Goal: Find specific page/section: Find specific page/section

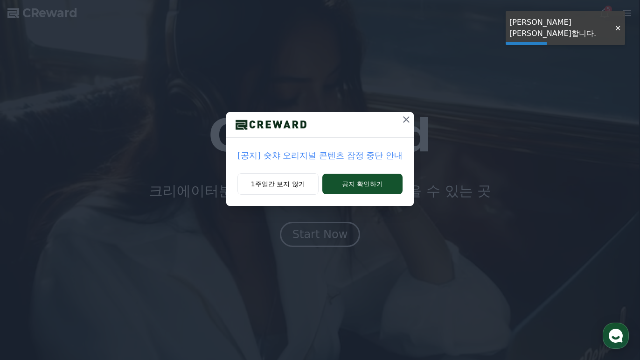
click at [406, 124] on icon at bounding box center [406, 119] width 11 height 11
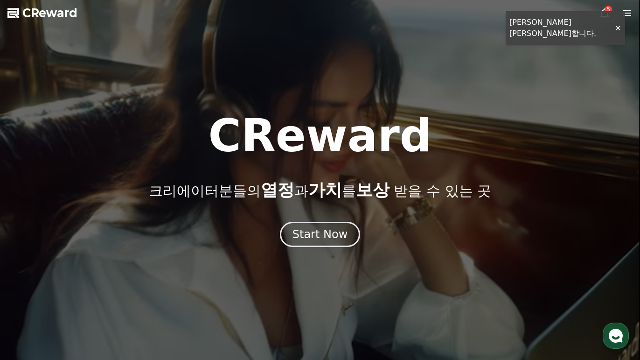
click at [616, 24] on div at bounding box center [320, 180] width 640 height 360
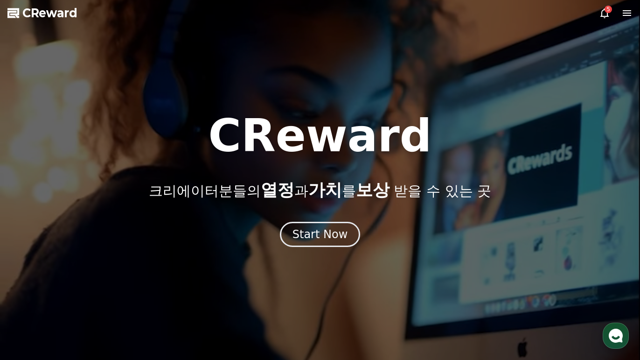
click at [623, 14] on icon at bounding box center [626, 12] width 11 height 11
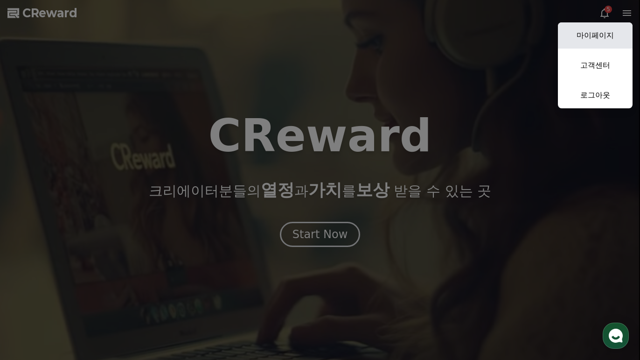
click at [599, 30] on link "마이페이지" at bounding box center [595, 35] width 75 height 26
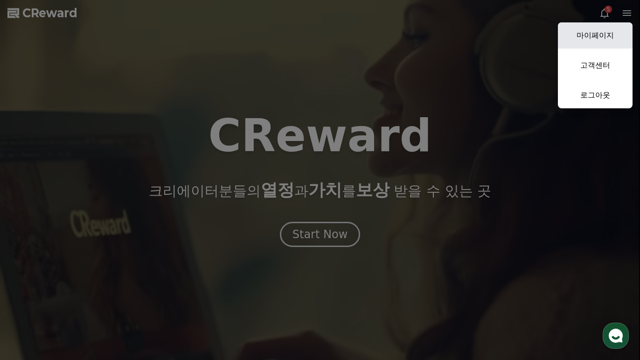
select select "**********"
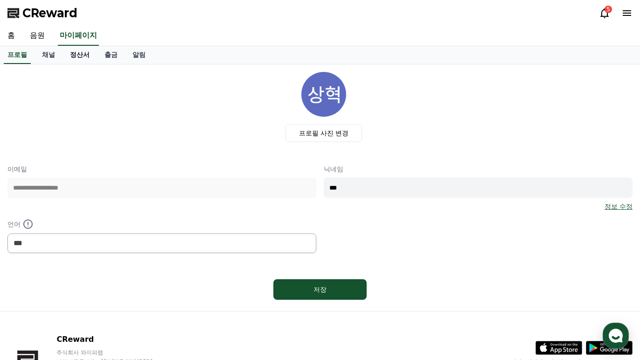
click at [78, 53] on link "정산서" at bounding box center [80, 55] width 35 height 18
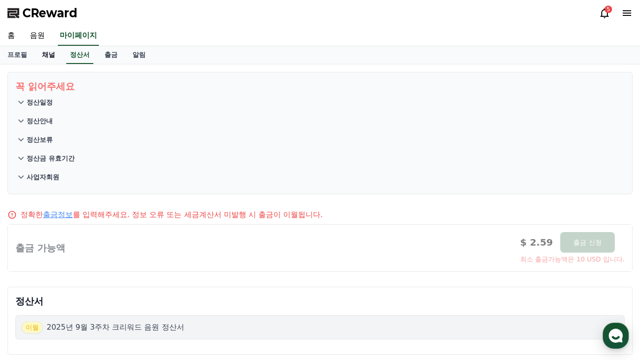
click at [43, 54] on link "채널" at bounding box center [49, 55] width 28 height 18
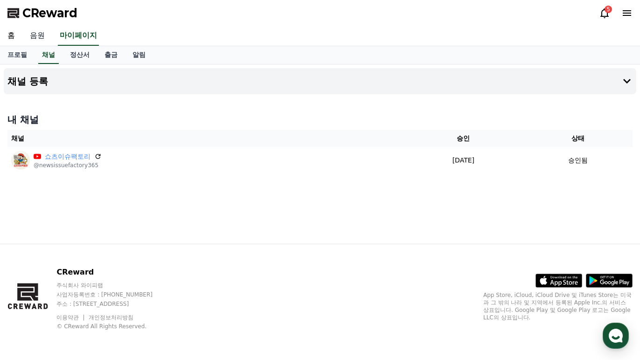
click at [38, 35] on link "음원" at bounding box center [37, 36] width 30 height 20
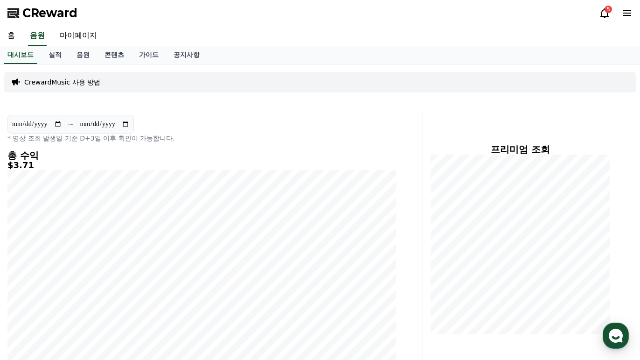
click at [606, 10] on div "5" at bounding box center [608, 9] width 7 height 7
